Goal: Information Seeking & Learning: Check status

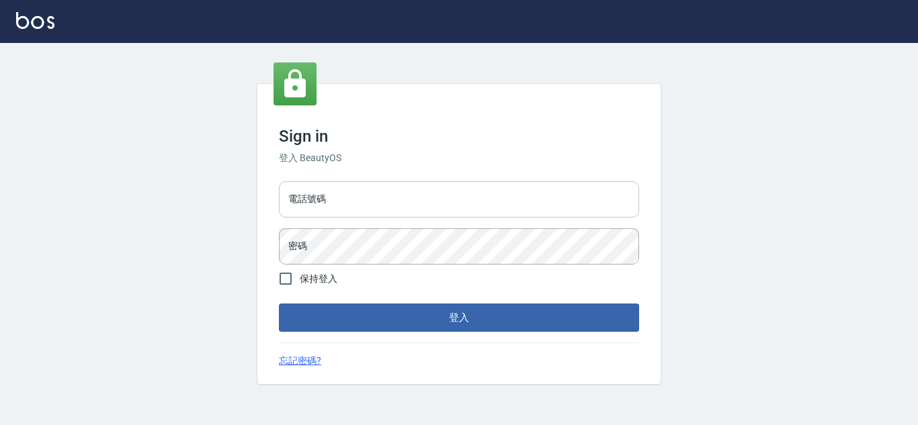
click at [375, 203] on input "電話號碼" at bounding box center [459, 199] width 360 height 36
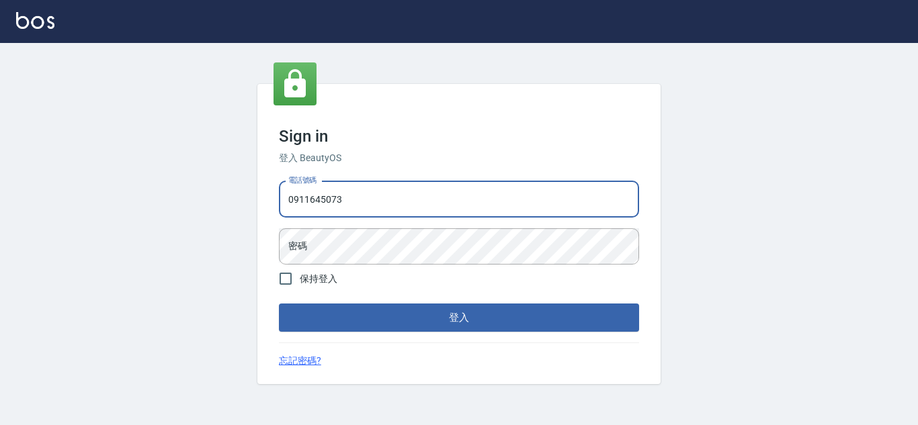
type input "0911645073"
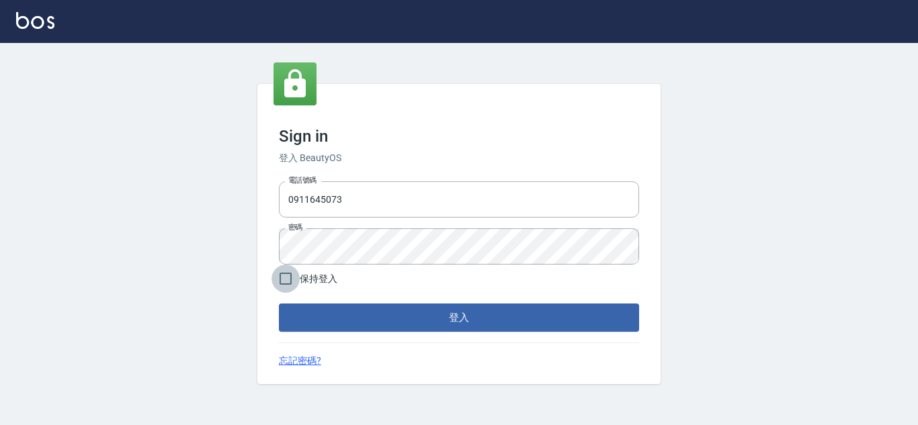
click at [288, 286] on input "保持登入" at bounding box center [285, 279] width 28 height 28
checkbox input "true"
click at [347, 303] on form "電話號碼 [PHONE_NUMBER] 電話號碼 密碼 密碼 保持登入 登入" at bounding box center [459, 254] width 360 height 157
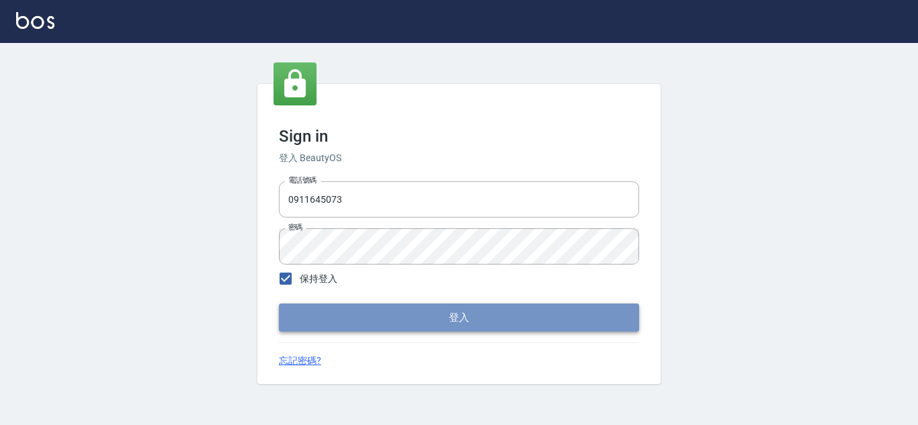
click at [349, 317] on button "登入" at bounding box center [459, 318] width 360 height 28
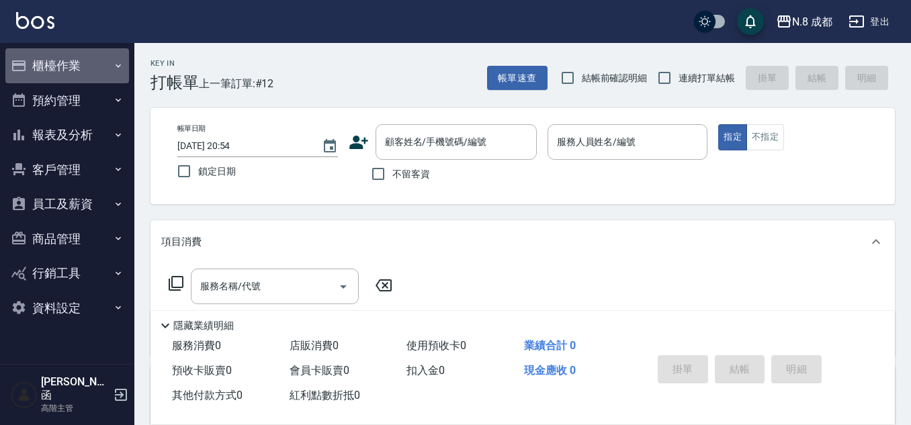
click at [54, 62] on button "櫃檯作業" at bounding box center [67, 65] width 124 height 35
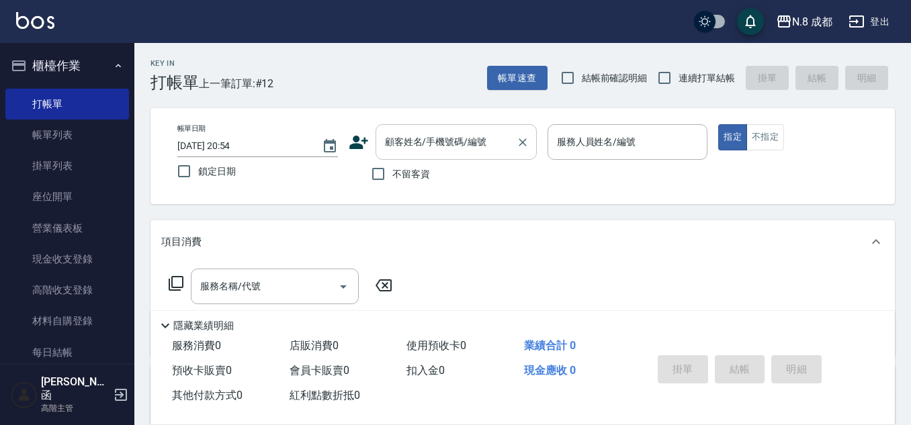
click at [445, 145] on input "顧客姓名/手機號碼/編號" at bounding box center [446, 142] width 129 height 24
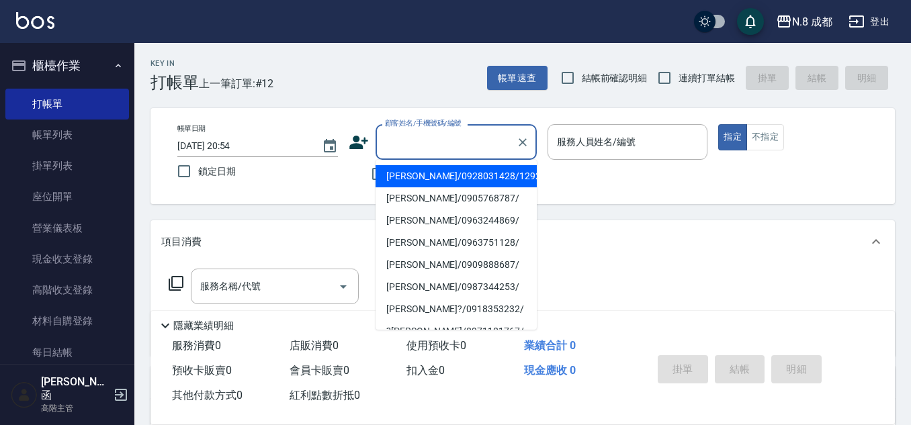
click at [362, 170] on div "不留客資" at bounding box center [443, 174] width 188 height 28
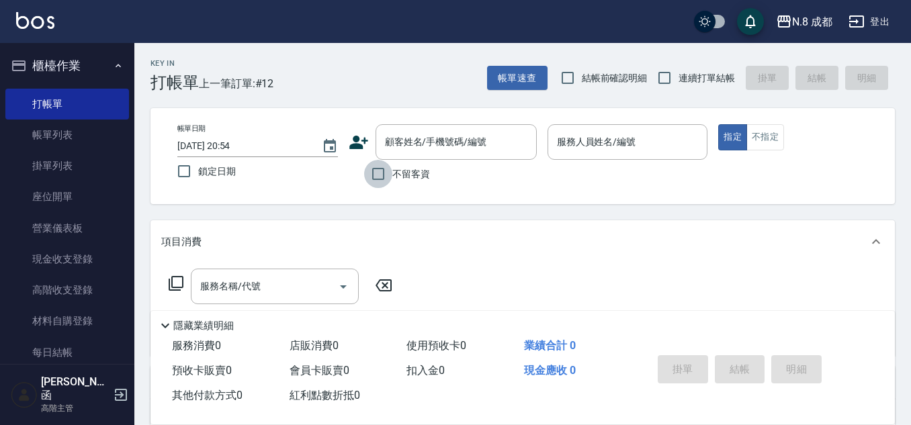
click at [372, 171] on input "不留客資" at bounding box center [378, 174] width 28 height 28
checkbox input "true"
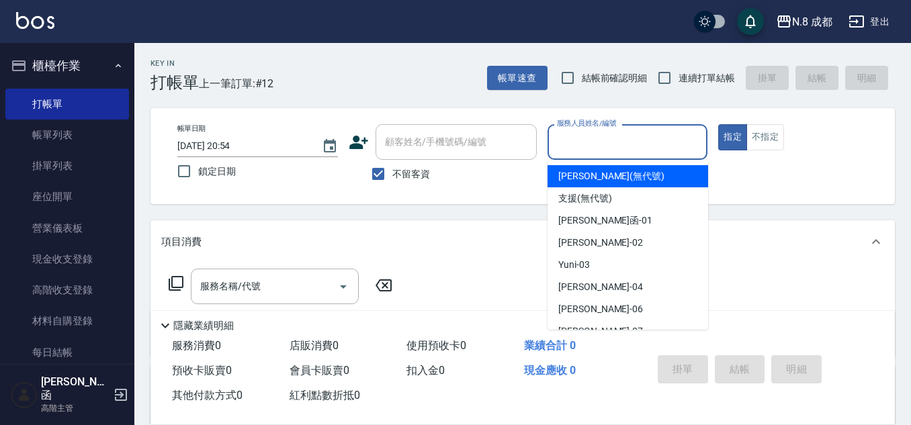
click at [613, 151] on input "服務人員姓名/編號" at bounding box center [628, 142] width 149 height 24
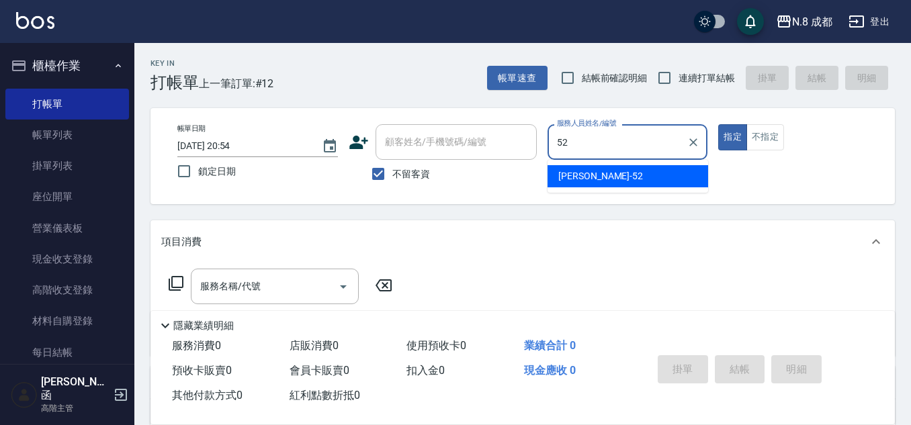
click at [595, 179] on span "[PERSON_NAME]-52" at bounding box center [600, 176] width 85 height 14
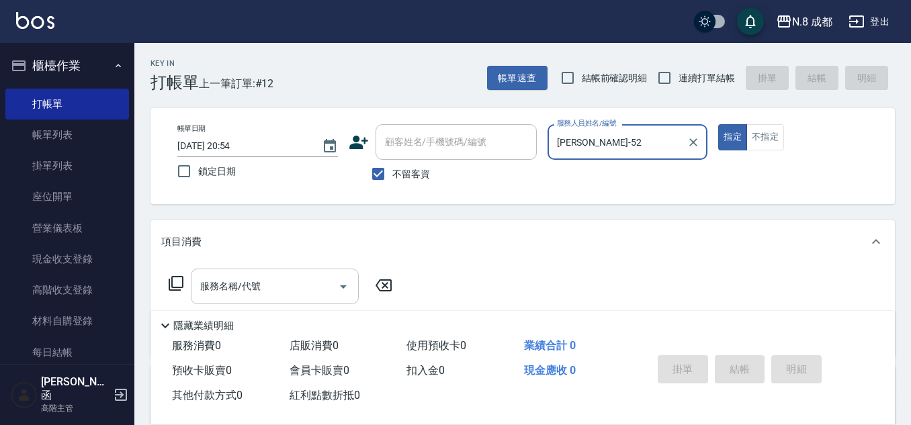
type input "[PERSON_NAME]-52"
click at [238, 284] on div "服務名稱/代號 服務名稱/代號" at bounding box center [275, 287] width 168 height 36
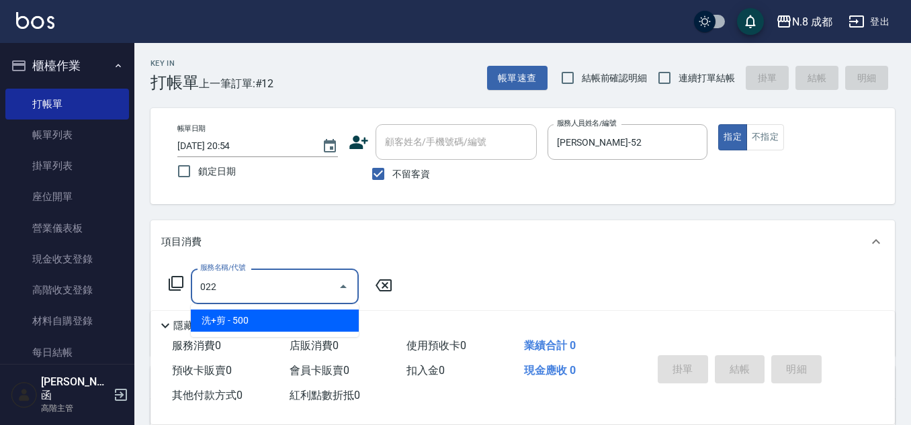
click at [233, 319] on span "洗+剪 - 500" at bounding box center [275, 321] width 168 height 22
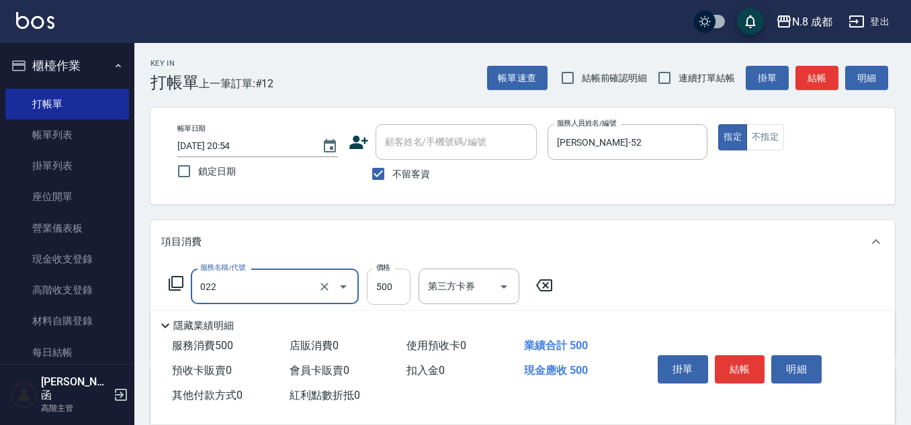
type input "洗+剪(022)"
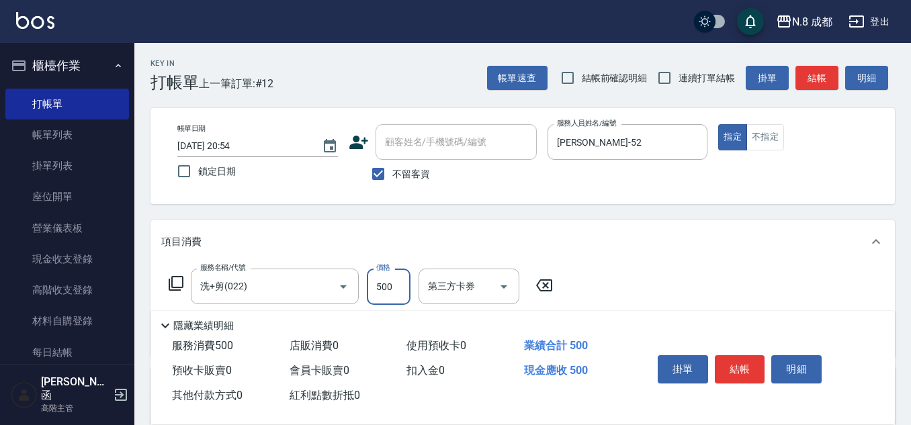
click at [390, 282] on input "500" at bounding box center [389, 287] width 44 height 36
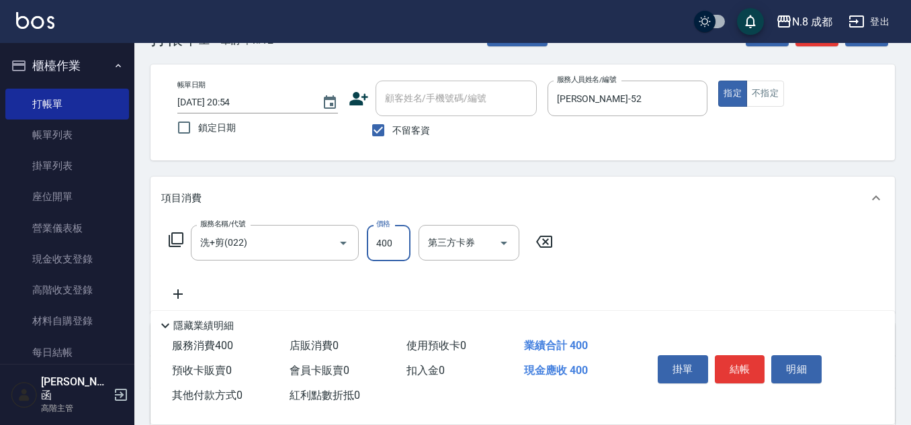
scroll to position [67, 0]
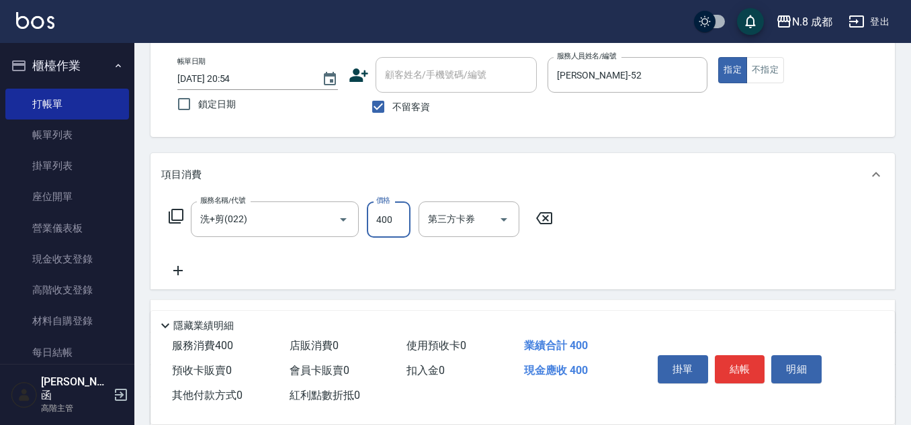
type input "400"
click at [183, 276] on icon at bounding box center [178, 271] width 34 height 16
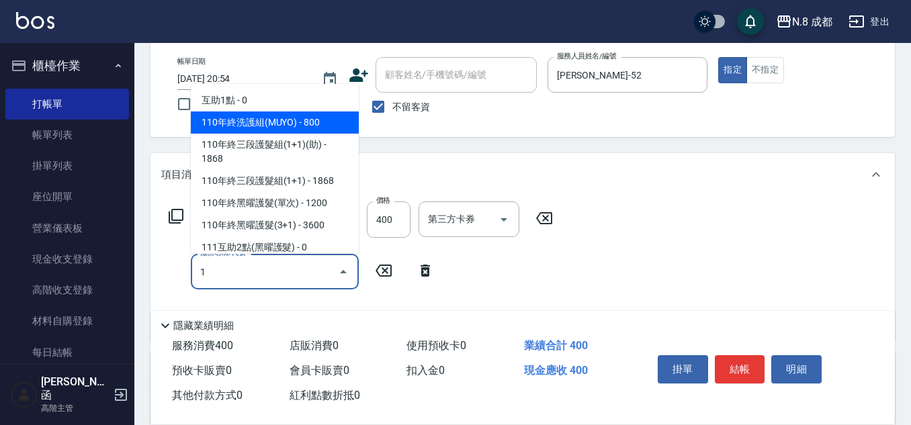
click at [286, 106] on span "互助1點 - 0" at bounding box center [275, 100] width 168 height 22
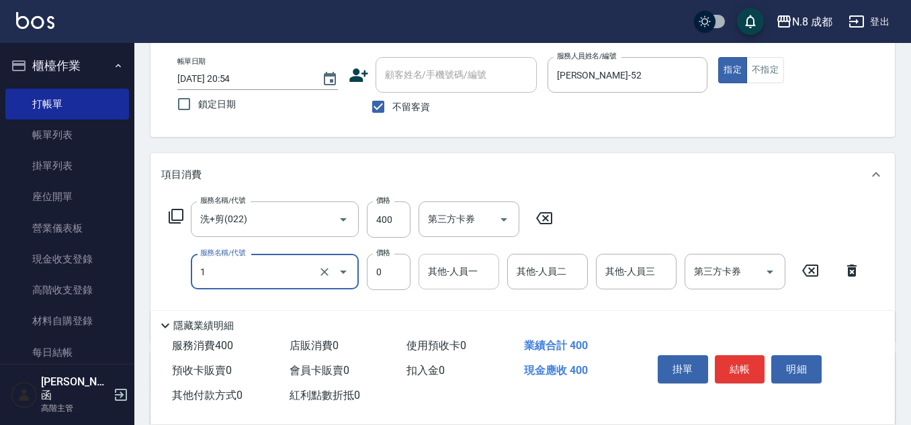
type input "互助1點(1)"
click at [464, 276] on input "其他-人員一" at bounding box center [459, 272] width 69 height 24
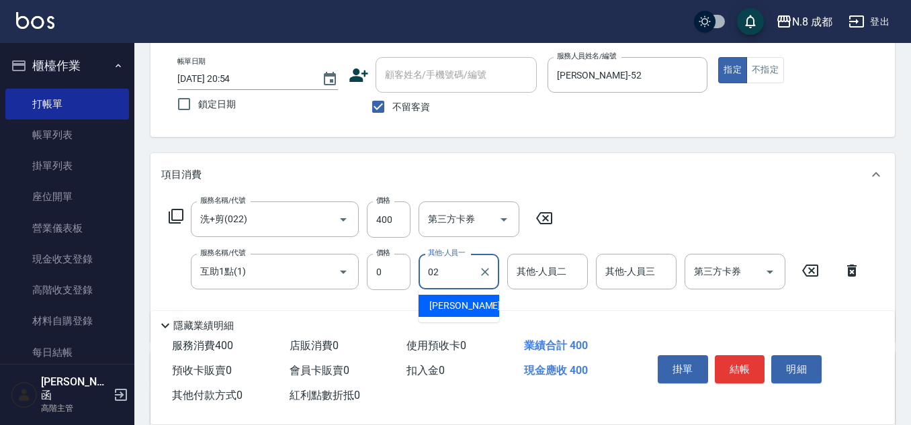
click at [470, 313] on div "[PERSON_NAME]-02" at bounding box center [459, 306] width 81 height 22
type input "[PERSON_NAME]-02"
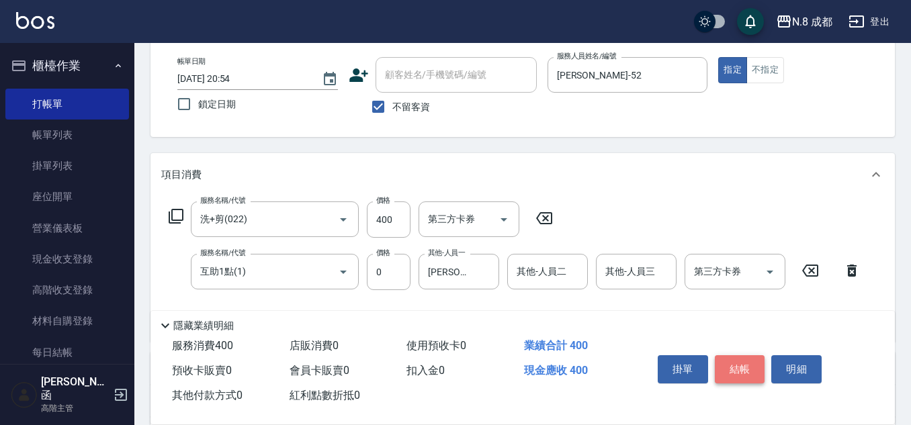
drag, startPoint x: 745, startPoint y: 361, endPoint x: 751, endPoint y: 349, distance: 12.9
click at [744, 360] on button "結帳" at bounding box center [740, 369] width 50 height 28
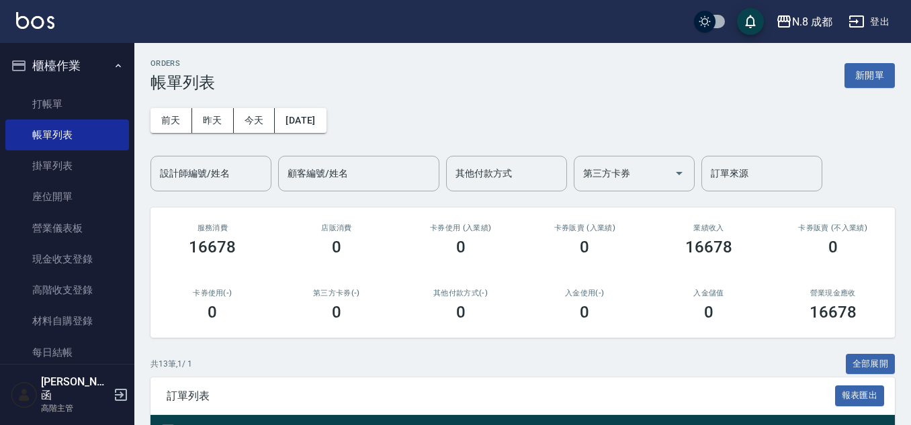
click at [880, 87] on button "新開單" at bounding box center [870, 75] width 50 height 25
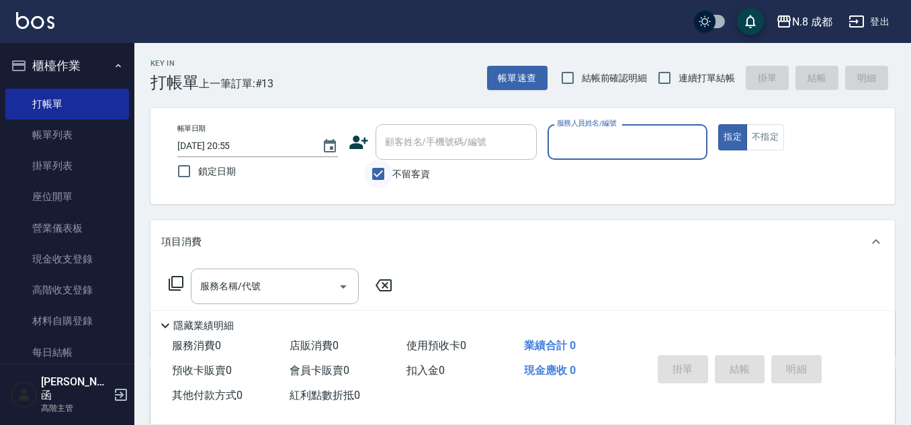
click at [376, 179] on input "不留客資" at bounding box center [378, 174] width 28 height 28
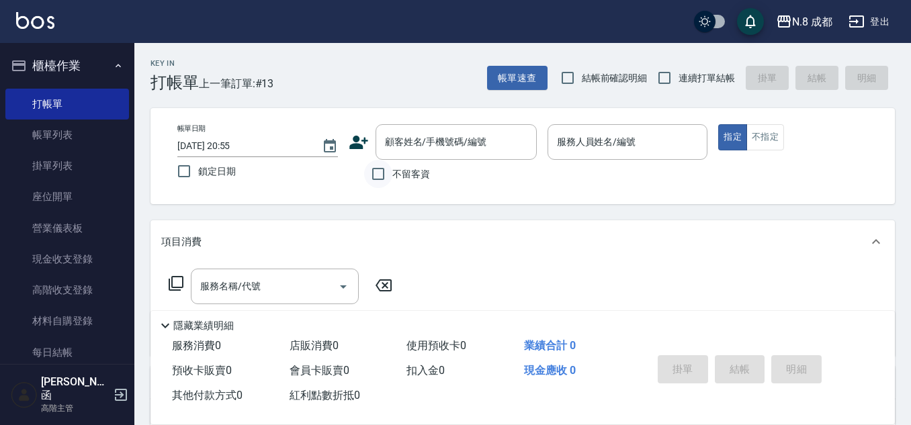
click at [382, 181] on input "不留客資" at bounding box center [378, 174] width 28 height 28
checkbox input "true"
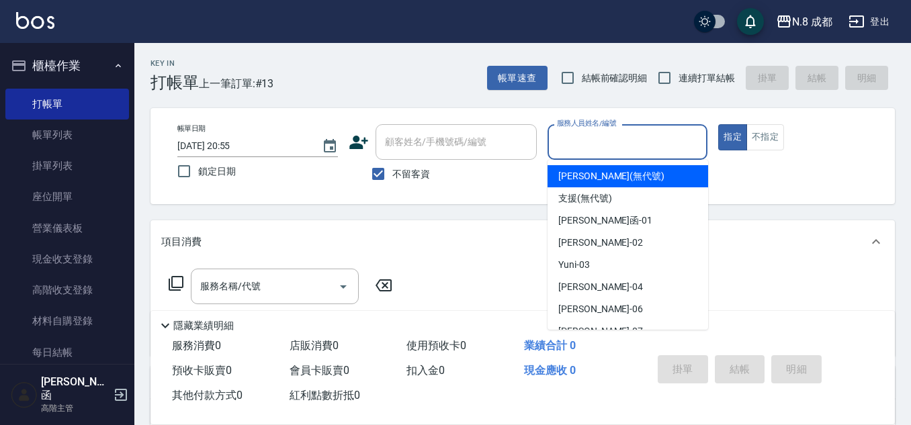
click at [589, 137] on input "服務人員姓名/編號" at bounding box center [628, 142] width 149 height 24
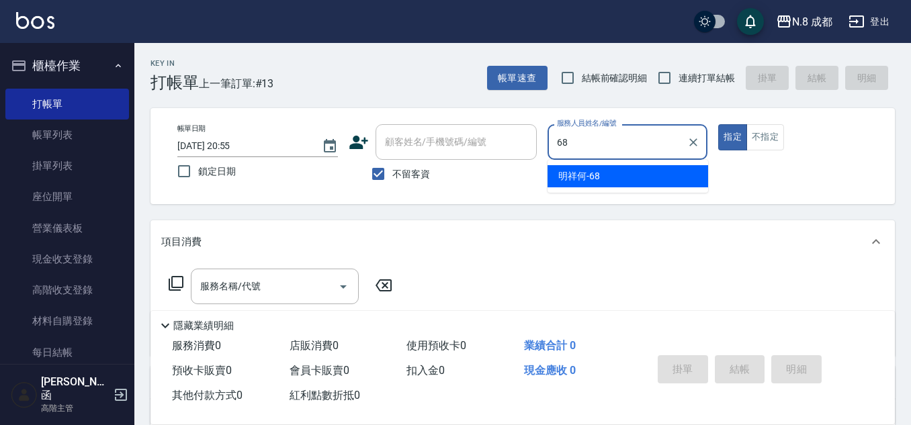
click at [576, 179] on span "明祥何 -68" at bounding box center [579, 176] width 42 height 14
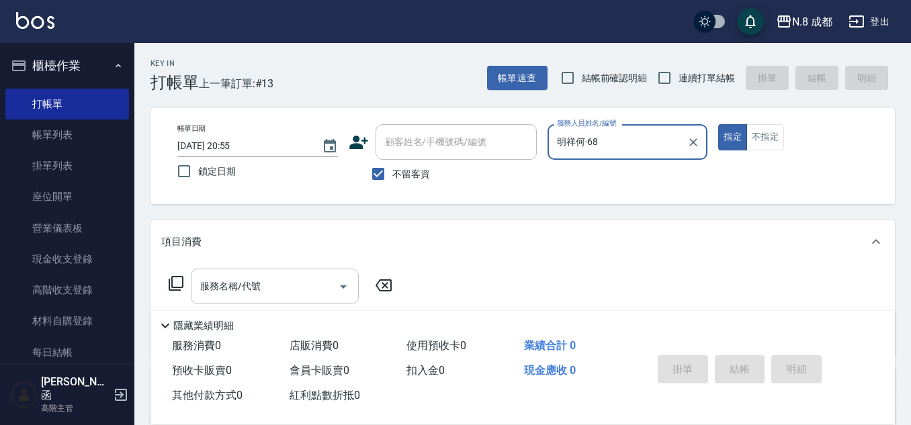
type input "明祥何-68"
click at [259, 290] on input "服務名稱/代號" at bounding box center [265, 287] width 136 height 24
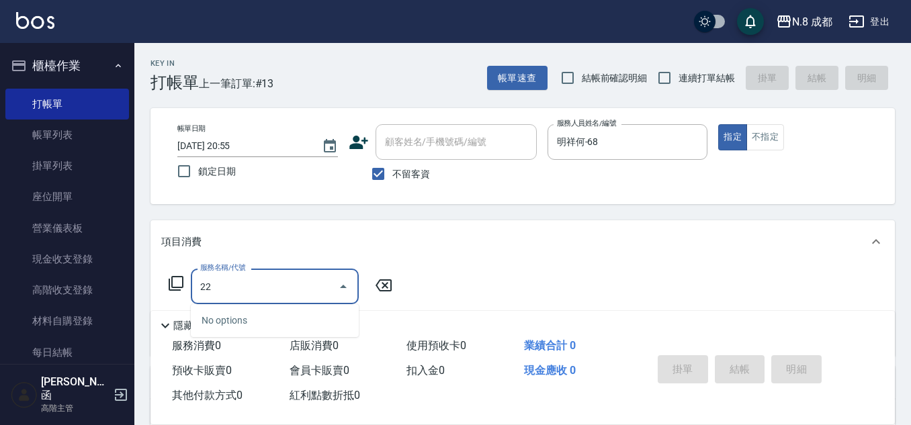
drag, startPoint x: 235, startPoint y: 291, endPoint x: 153, endPoint y: 290, distance: 82.0
click at [151, 290] on div "服務名稱/代號 22 服務名稱/代號" at bounding box center [523, 309] width 745 height 93
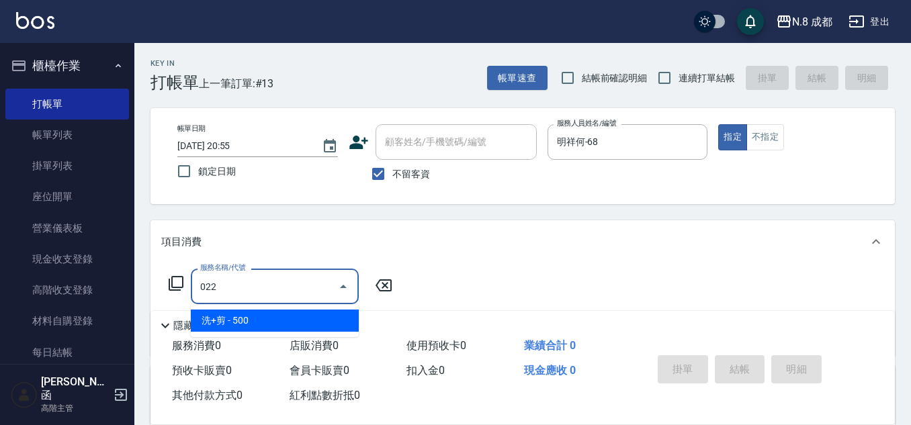
click at [255, 317] on span "洗+剪 - 500" at bounding box center [275, 321] width 168 height 22
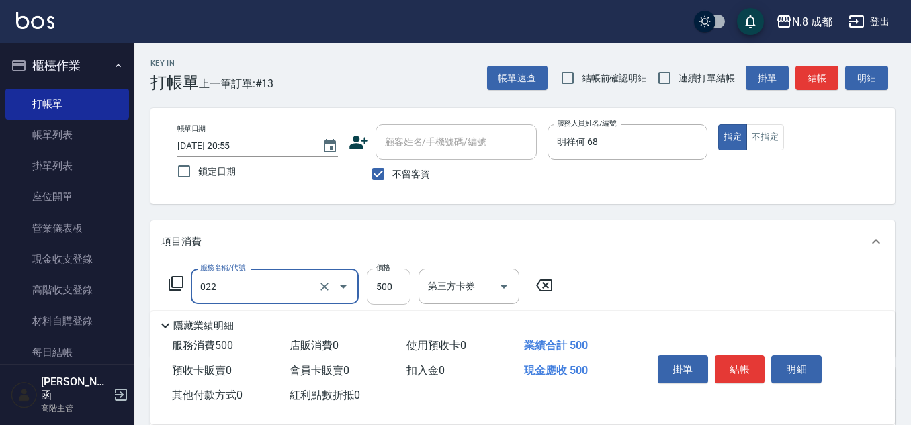
type input "洗+剪(022)"
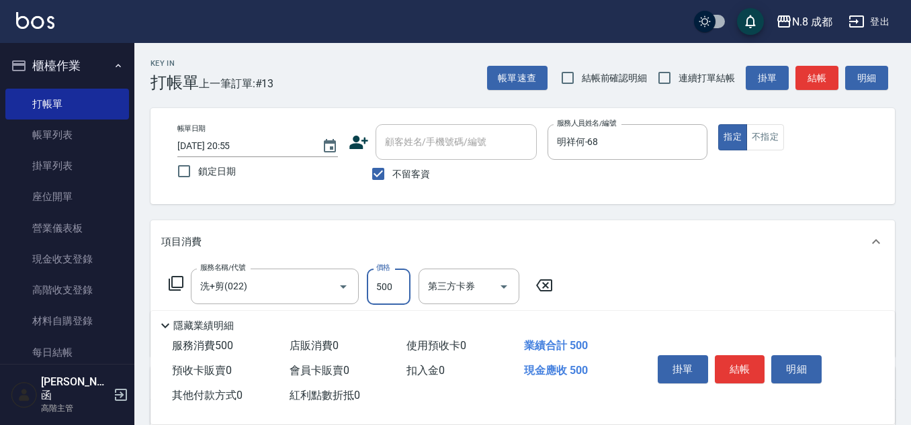
click at [391, 292] on input "500" at bounding box center [389, 287] width 44 height 36
type input "600"
click at [746, 361] on button "結帳" at bounding box center [740, 369] width 50 height 28
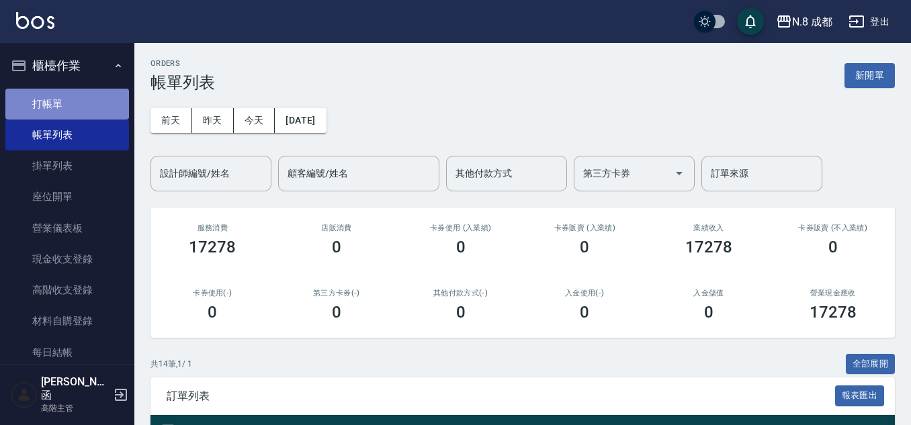
click at [73, 106] on link "打帳單" at bounding box center [67, 104] width 124 height 31
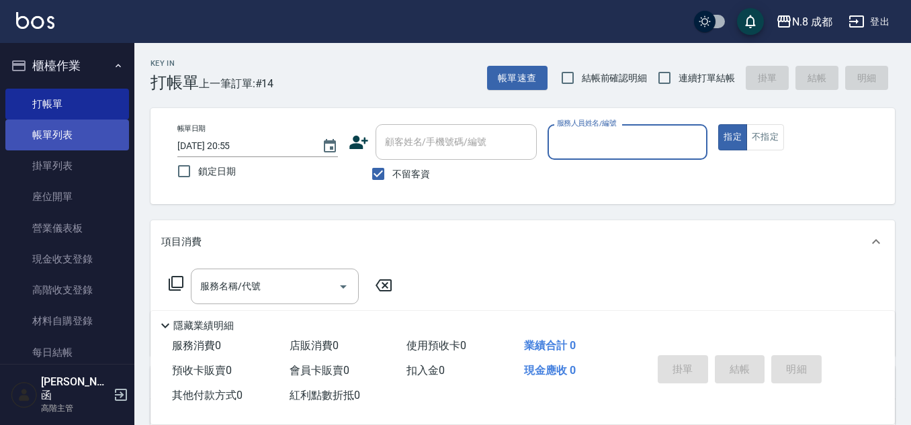
click at [83, 139] on link "帳單列表" at bounding box center [67, 135] width 124 height 31
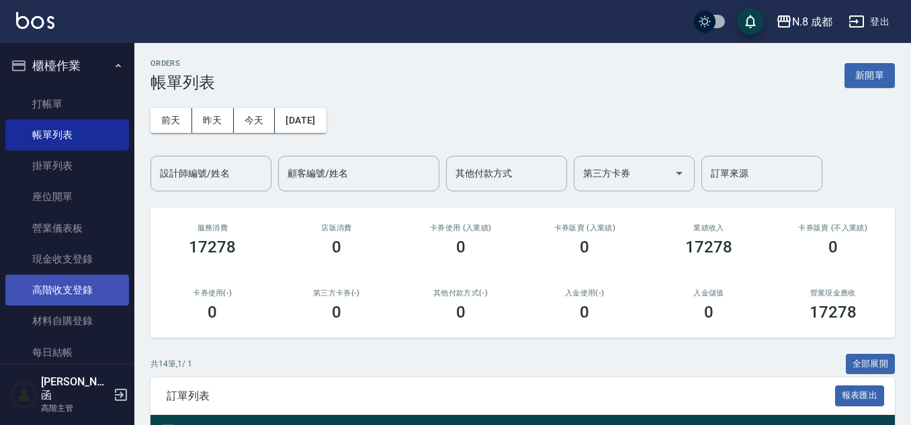
click at [89, 288] on link "高階收支登錄" at bounding box center [67, 290] width 124 height 31
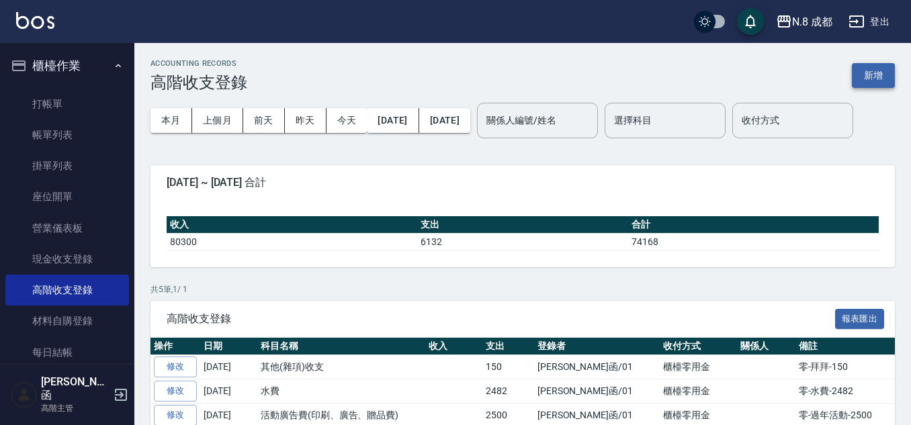
click at [875, 70] on button "新增" at bounding box center [873, 75] width 43 height 25
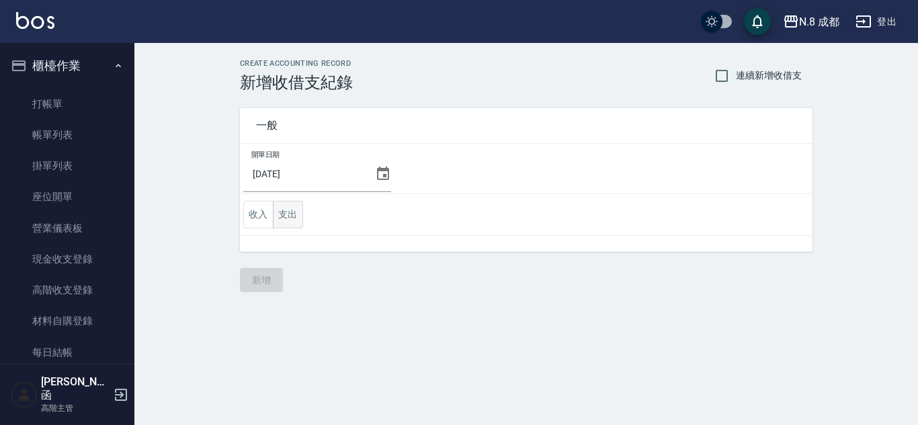
click at [297, 212] on button "支出" at bounding box center [288, 215] width 30 height 28
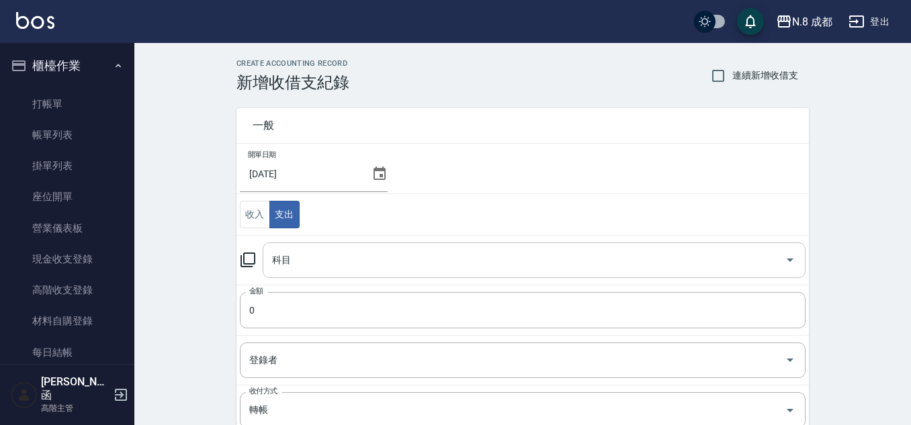
click at [292, 257] on input "科目" at bounding box center [524, 261] width 511 height 24
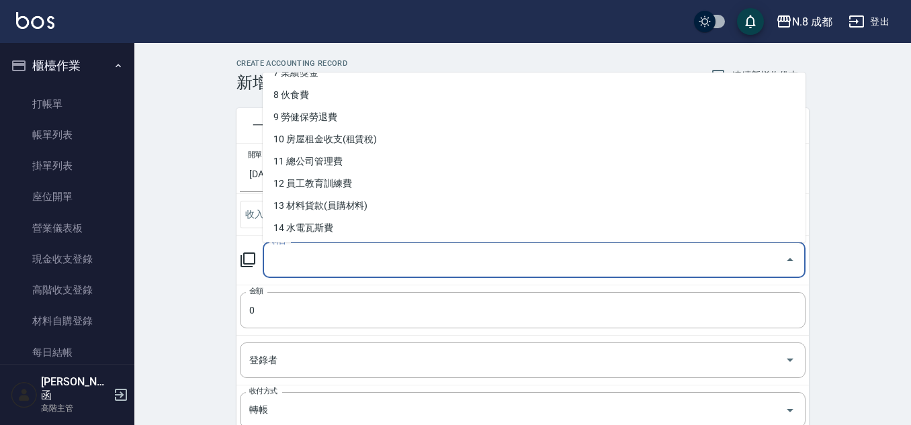
scroll to position [336, 0]
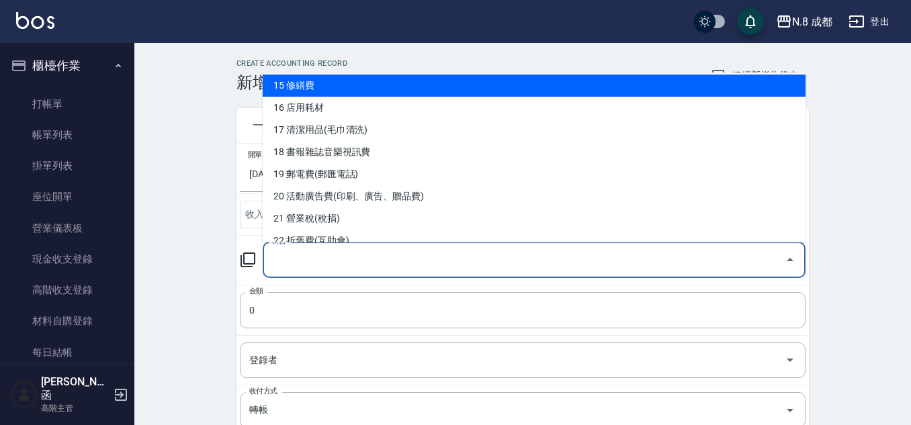
click at [394, 89] on li "15 修繕費" at bounding box center [534, 86] width 543 height 22
type input "15 修繕費"
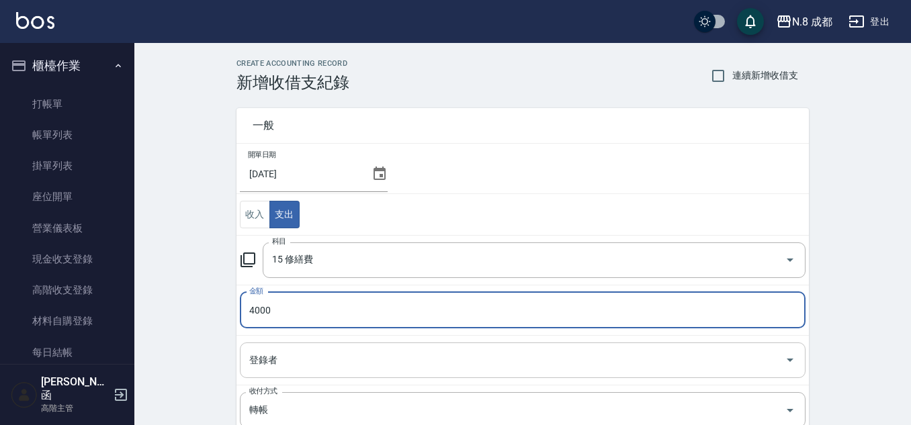
type input "4000"
click at [314, 365] on input "登錄者" at bounding box center [513, 361] width 534 height 24
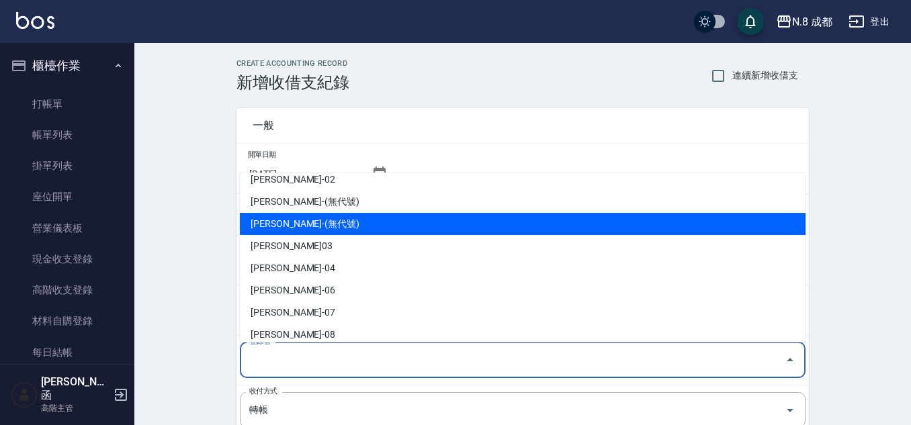
scroll to position [0, 0]
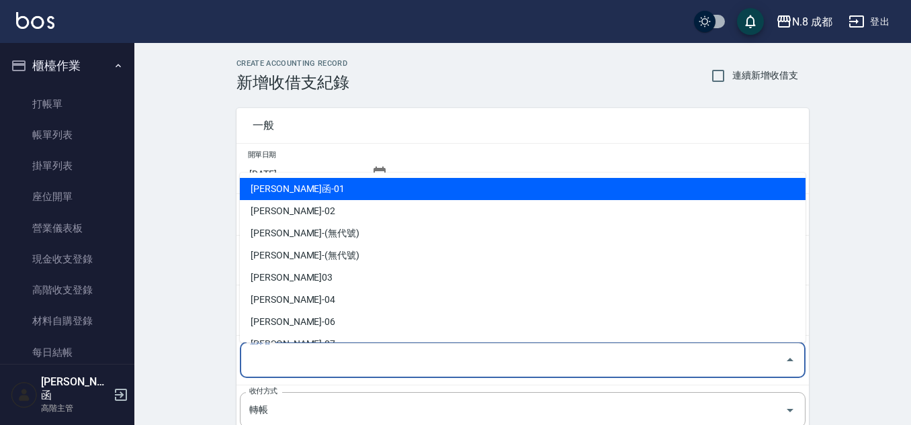
click at [329, 194] on li "[PERSON_NAME]函-01" at bounding box center [523, 189] width 566 height 22
type input "[PERSON_NAME]函-01"
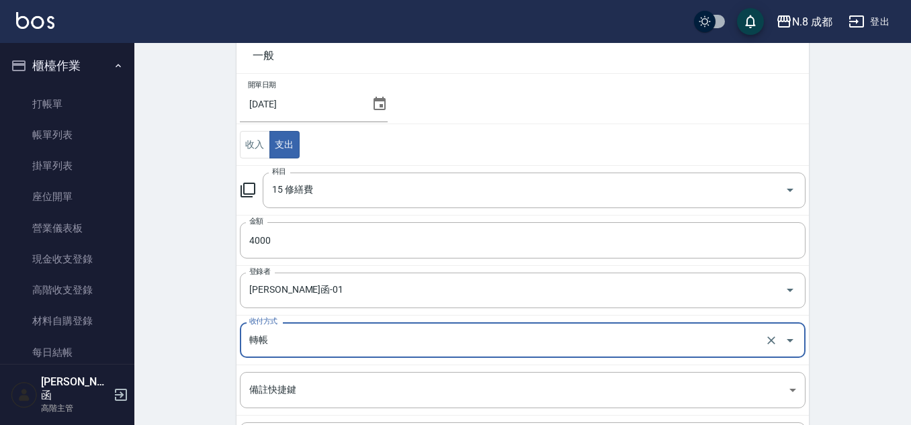
scroll to position [134, 0]
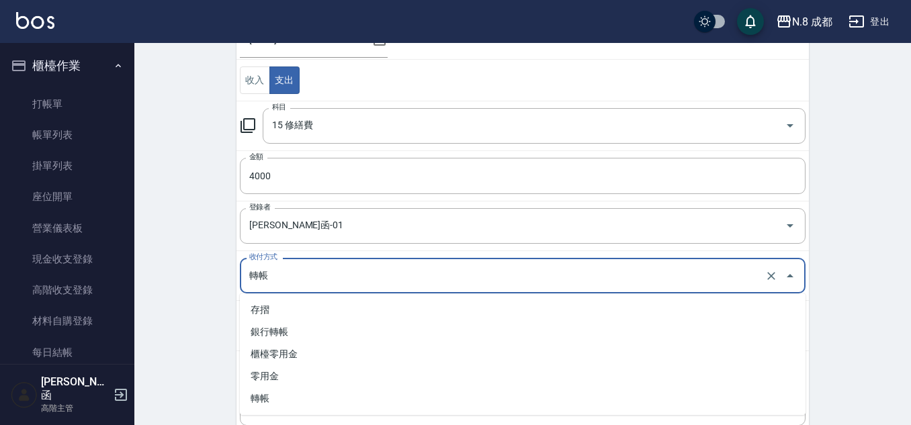
click at [301, 276] on input "轉帳" at bounding box center [504, 276] width 516 height 24
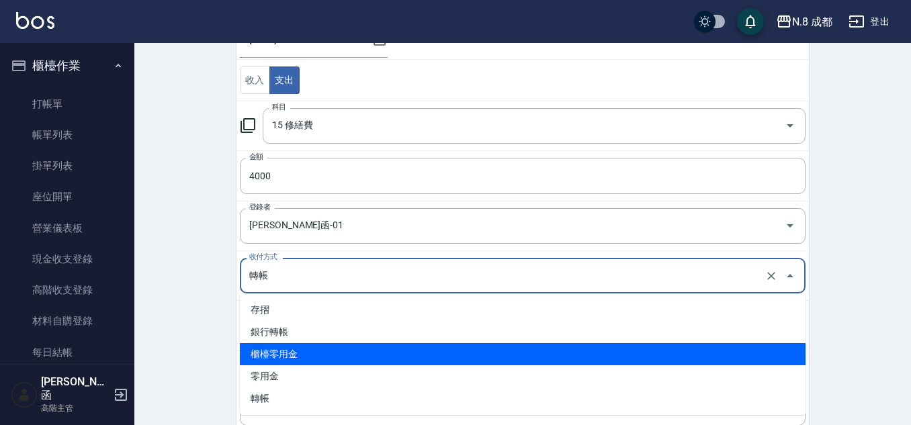
click at [318, 360] on li "櫃檯零用金" at bounding box center [523, 354] width 566 height 22
type input "櫃檯零用金"
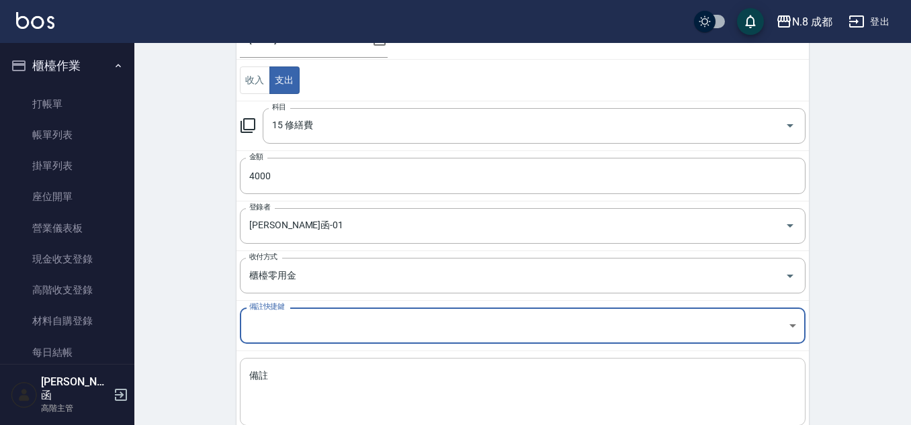
drag, startPoint x: 319, startPoint y: 393, endPoint x: 321, endPoint y: 380, distance: 13.7
click at [319, 393] on textarea "備註" at bounding box center [522, 393] width 547 height 46
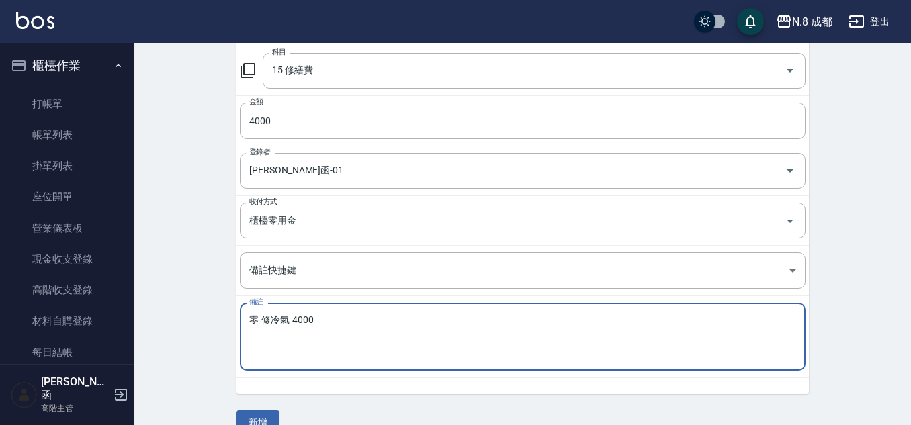
scroll to position [216, 0]
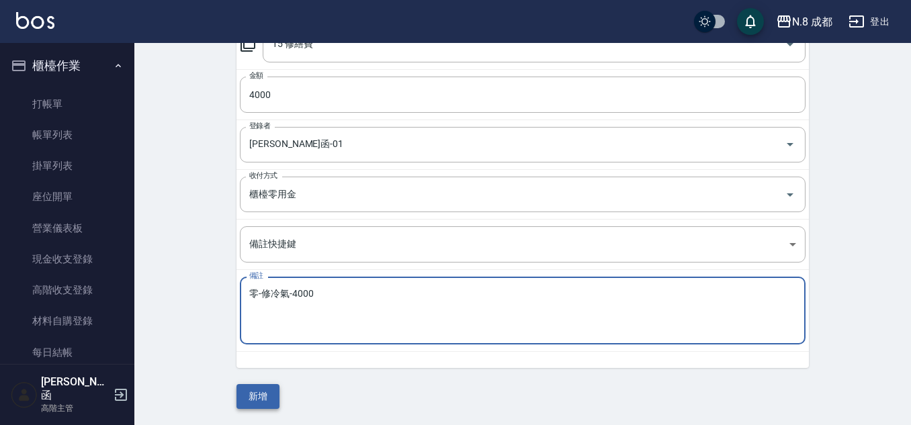
type textarea "零-修冷氣-4000"
click at [258, 394] on button "新增" at bounding box center [258, 396] width 43 height 25
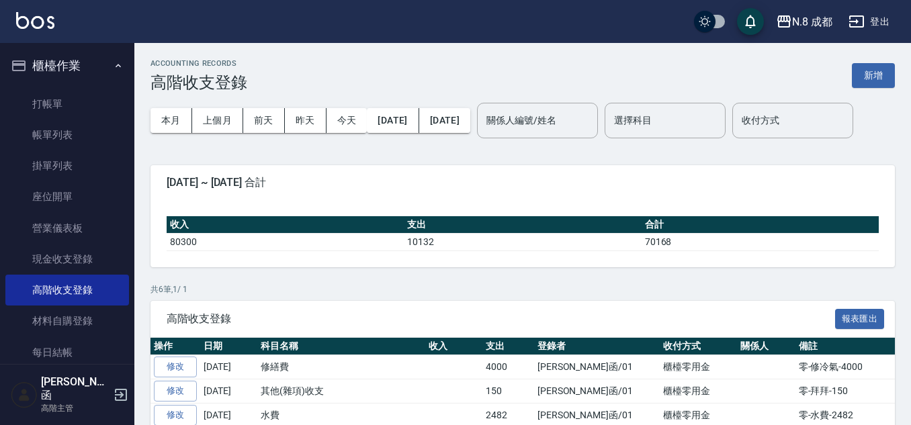
click at [56, 83] on ul "打帳單 帳單列表 掛單列表 座位開單 營業儀表板 現金收支登錄 高階收支登錄 材料自購登錄 每日結帳 排班表 現場電腦打卡 掃碼打卡" at bounding box center [67, 275] width 124 height 384
click at [60, 97] on link "打帳單" at bounding box center [67, 104] width 124 height 31
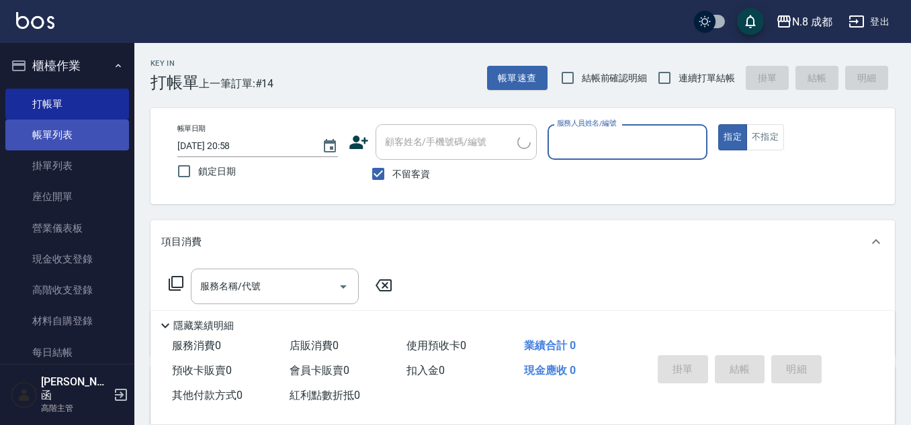
click at [69, 136] on link "帳單列表" at bounding box center [67, 135] width 124 height 31
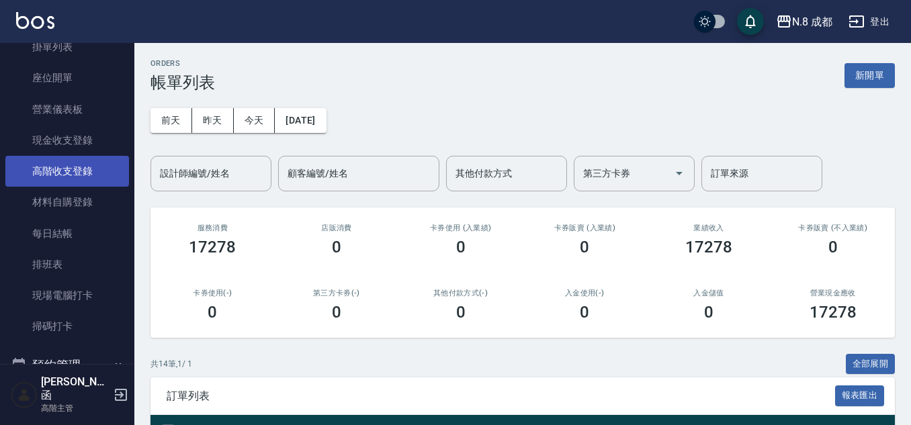
scroll to position [269, 0]
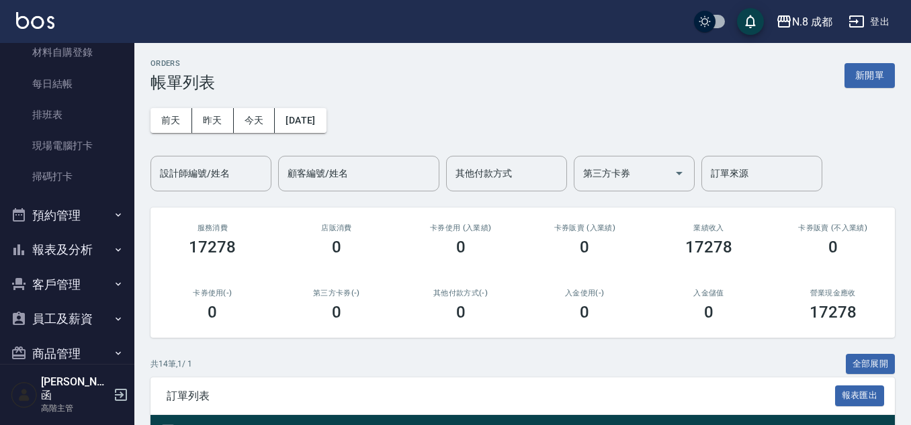
click at [92, 251] on button "報表及分析" at bounding box center [67, 250] width 124 height 35
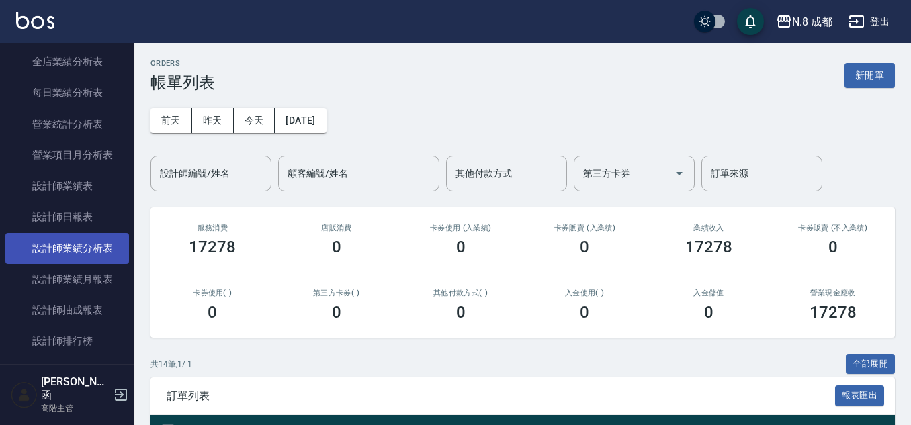
scroll to position [806, 0]
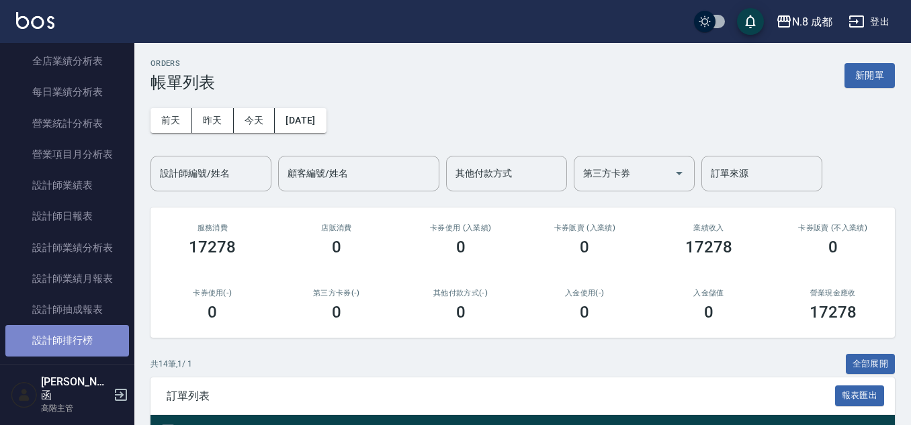
click at [103, 332] on link "設計師排行榜" at bounding box center [67, 340] width 124 height 31
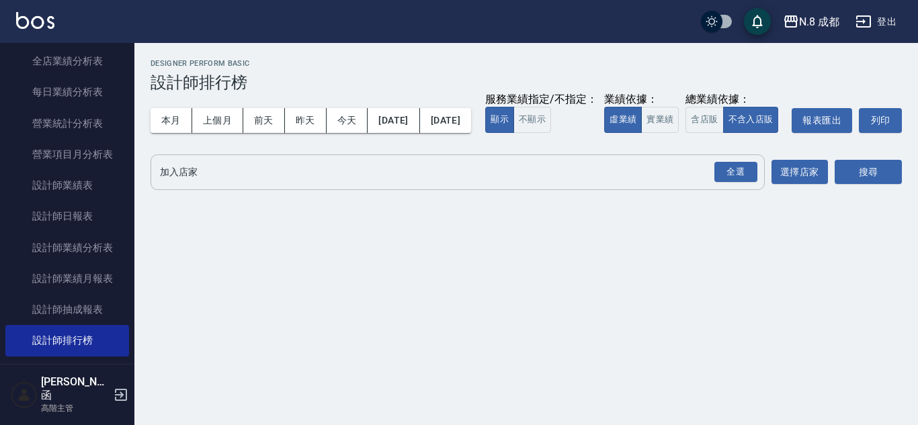
click at [206, 184] on input "加入店家" at bounding box center [448, 173] width 582 height 24
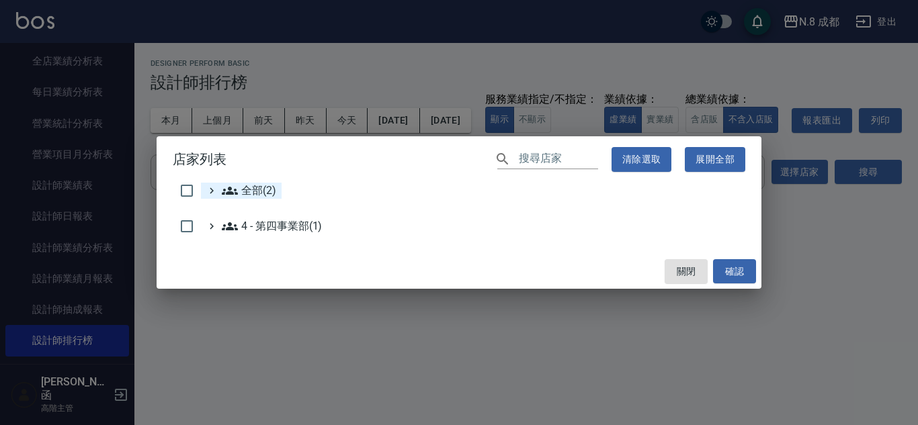
click at [241, 195] on span "全部(2)" at bounding box center [249, 191] width 54 height 16
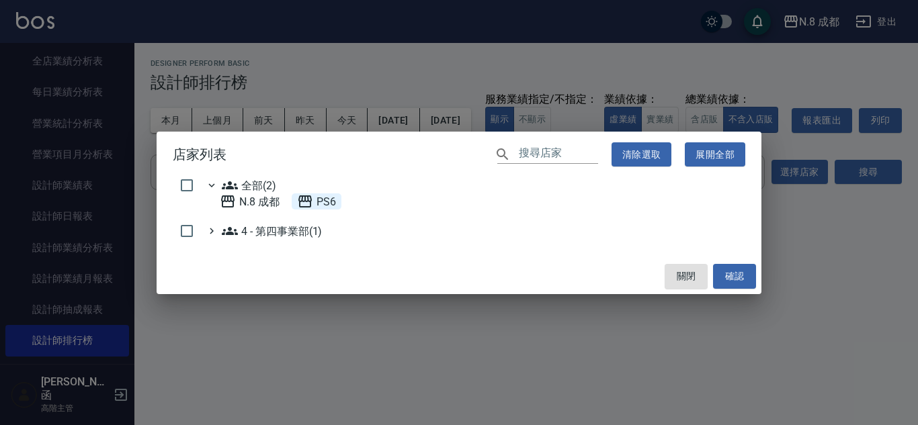
click at [337, 199] on div "PS6" at bounding box center [317, 202] width 50 height 16
click at [730, 276] on button "確認" at bounding box center [734, 276] width 43 height 25
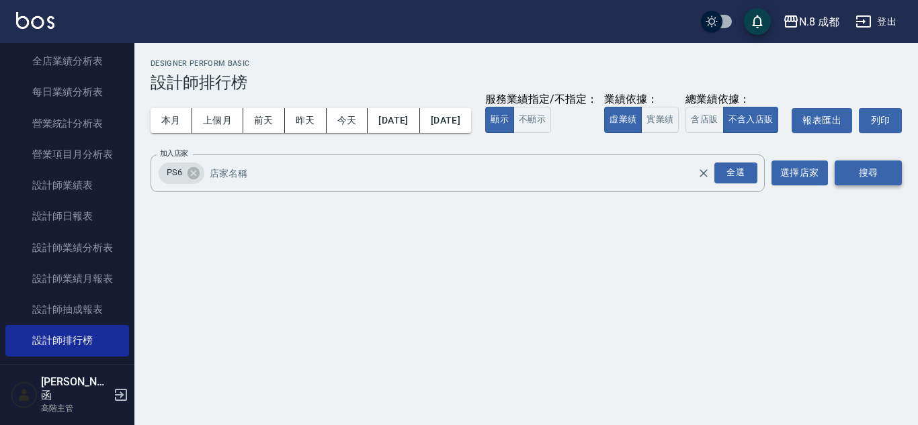
click at [884, 185] on button "搜尋" at bounding box center [868, 173] width 67 height 25
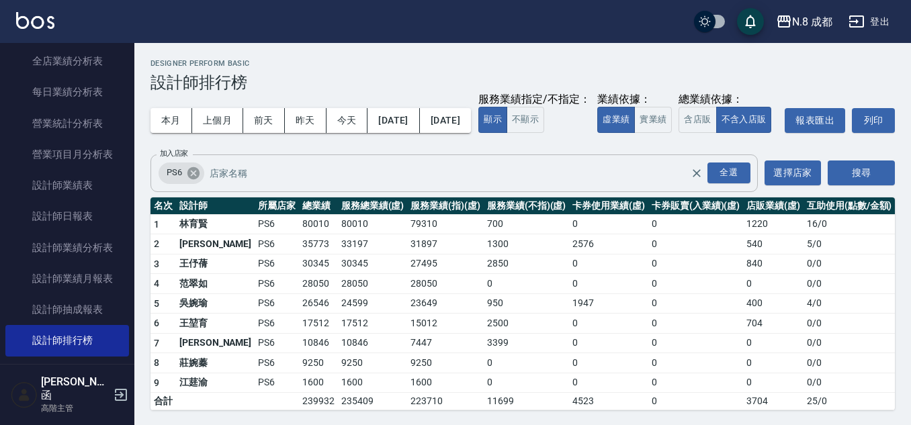
click at [202, 184] on div "PS6" at bounding box center [182, 174] width 46 height 22
drag, startPoint x: 195, startPoint y: 200, endPoint x: 382, endPoint y: 167, distance: 189.6
click at [200, 181] on icon at bounding box center [193, 173] width 15 height 15
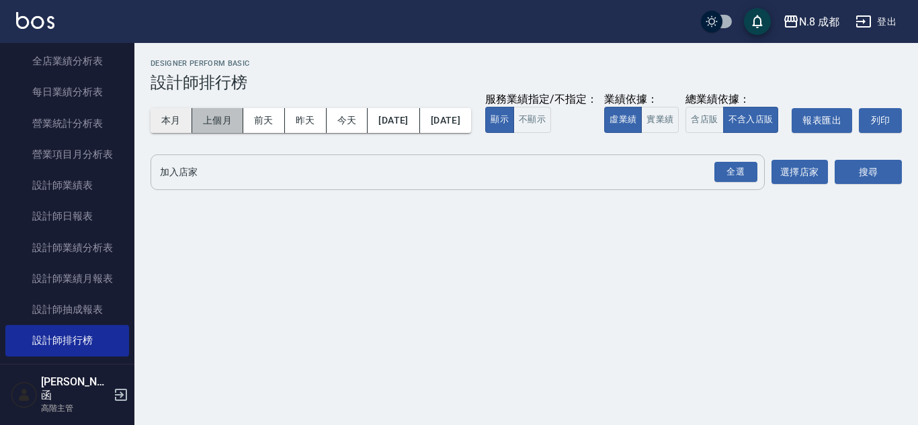
drag, startPoint x: 195, startPoint y: 114, endPoint x: 184, endPoint y: 114, distance: 10.8
click at [191, 114] on div "本月 上個月 [DATE] [DATE] [DATE] [DATE] [DATE]" at bounding box center [311, 120] width 321 height 25
click at [184, 114] on button "本月" at bounding box center [172, 120] width 42 height 25
click at [868, 185] on button "搜尋" at bounding box center [868, 172] width 67 height 25
click at [732, 183] on div "全選" at bounding box center [735, 172] width 43 height 21
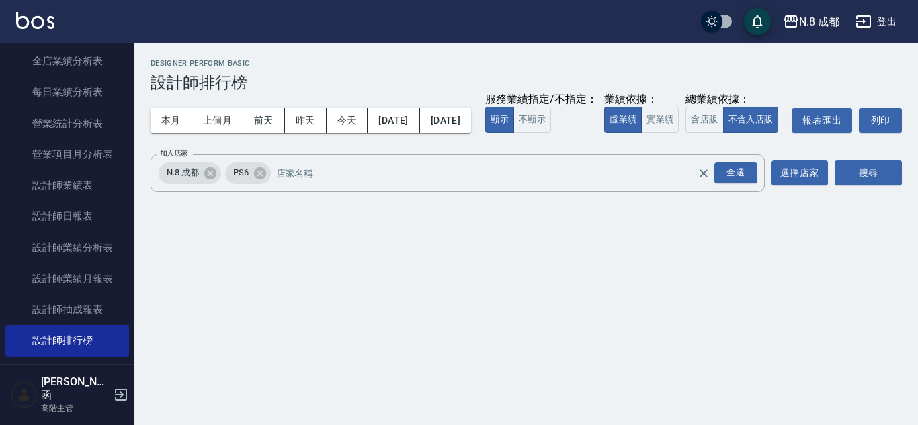
click at [917, 208] on div "N.8 成都 [DATE] - [DATE] 設計師排行榜 列印時間： [DATE][PHONE_NUMBER]:25 Designer Perform Ba…" at bounding box center [526, 128] width 784 height 171
click at [884, 185] on button "搜尋" at bounding box center [868, 173] width 67 height 25
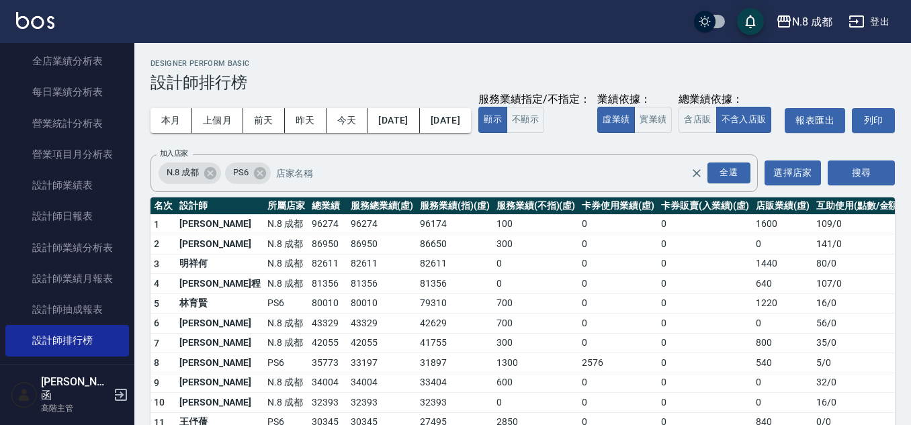
click at [579, 124] on div "本月 上個月 [DATE] [DATE] [DATE] [DATE] [DATE] 服務業績指定/不指定： 顯示 不顯示 業績依據： 虛業績 實業績 總業績依…" at bounding box center [523, 120] width 745 height 57
